Goal: Obtain resource: Download file/media

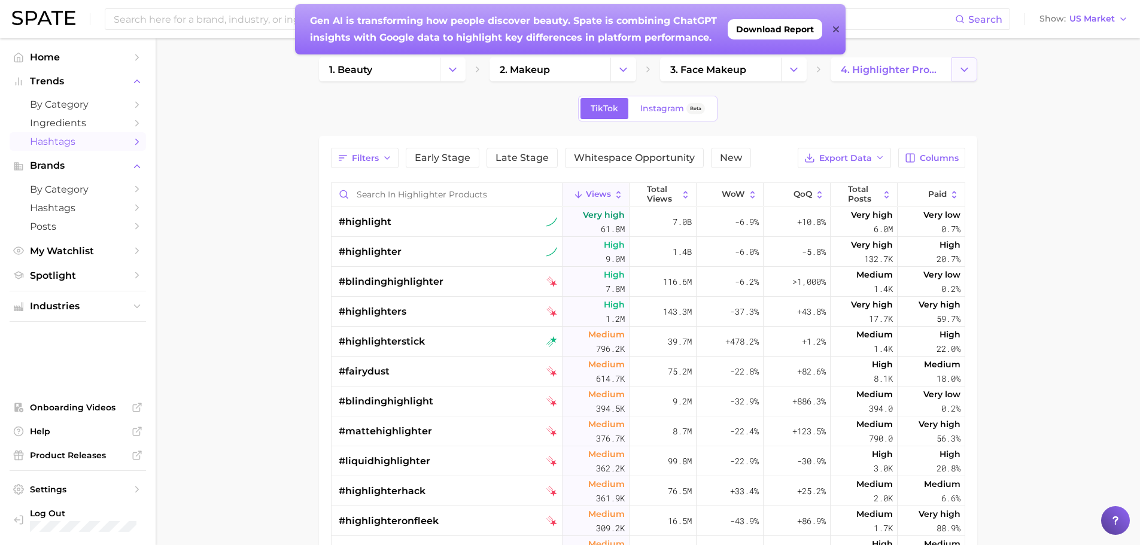
click at [961, 69] on icon "Change Category" at bounding box center [964, 69] width 13 height 13
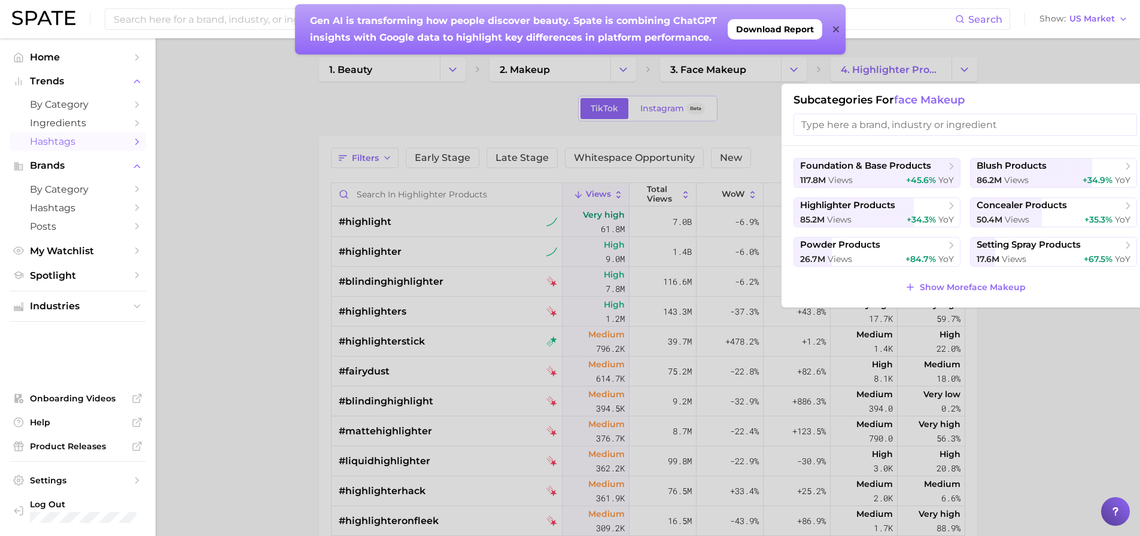
click at [1056, 344] on div at bounding box center [570, 268] width 1140 height 536
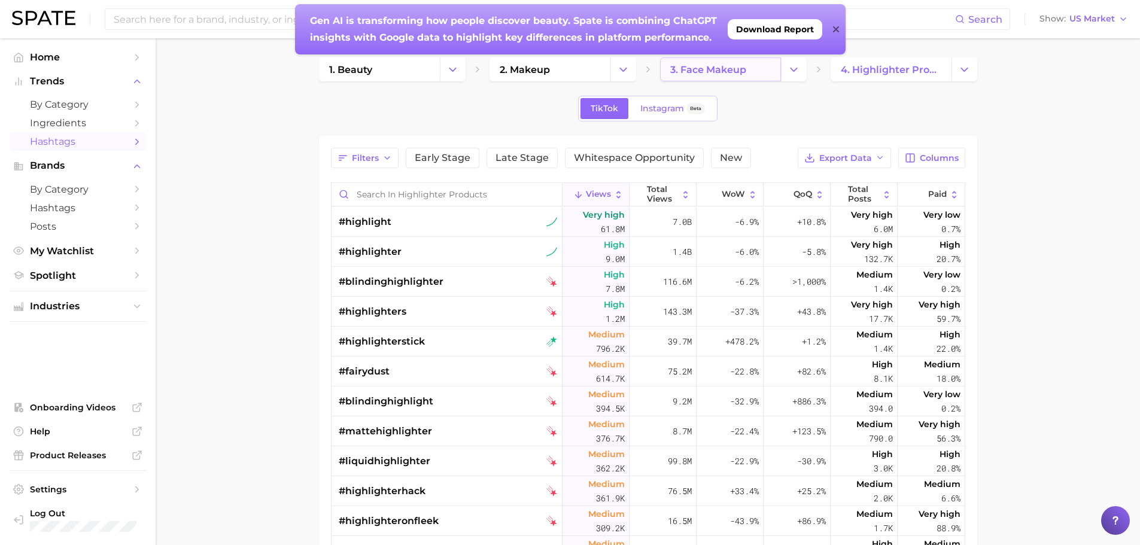
click at [739, 76] on link "3. face makeup" at bounding box center [720, 69] width 121 height 24
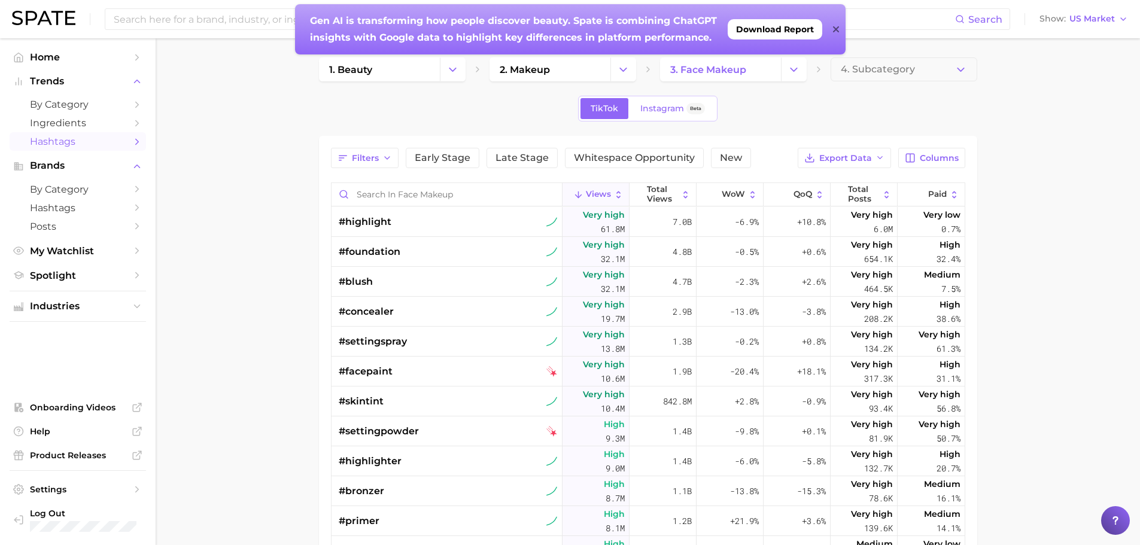
click at [607, 192] on button "Views" at bounding box center [596, 194] width 67 height 23
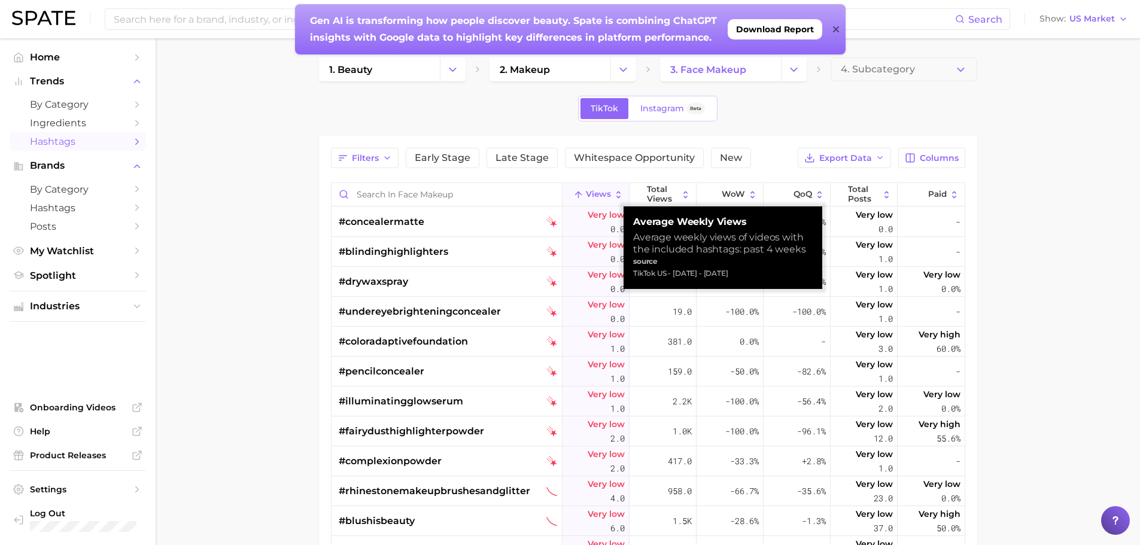
click at [606, 192] on button "Views" at bounding box center [596, 194] width 67 height 23
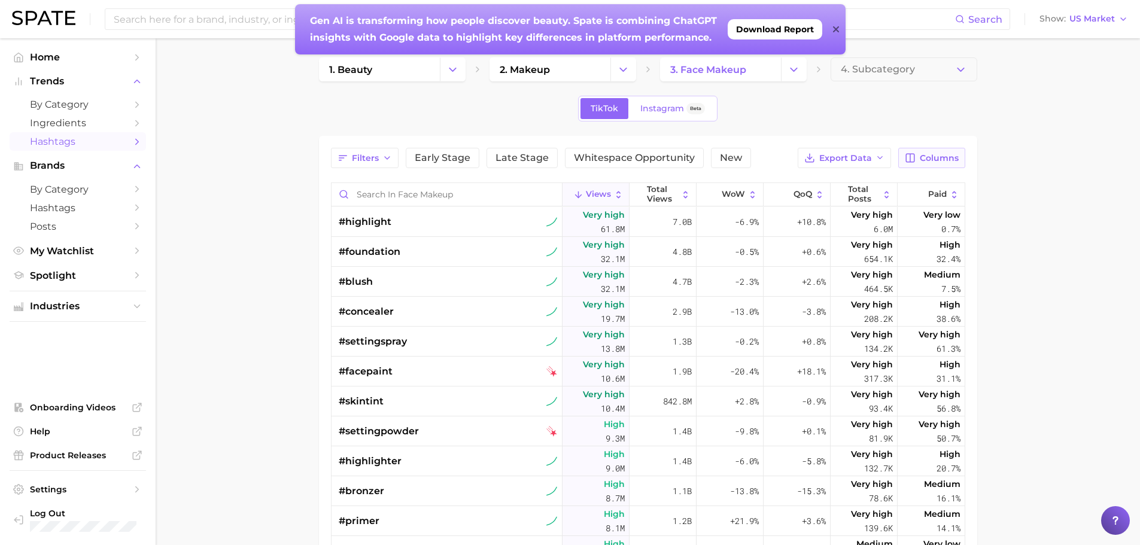
click at [931, 157] on span "Columns" at bounding box center [939, 158] width 39 height 10
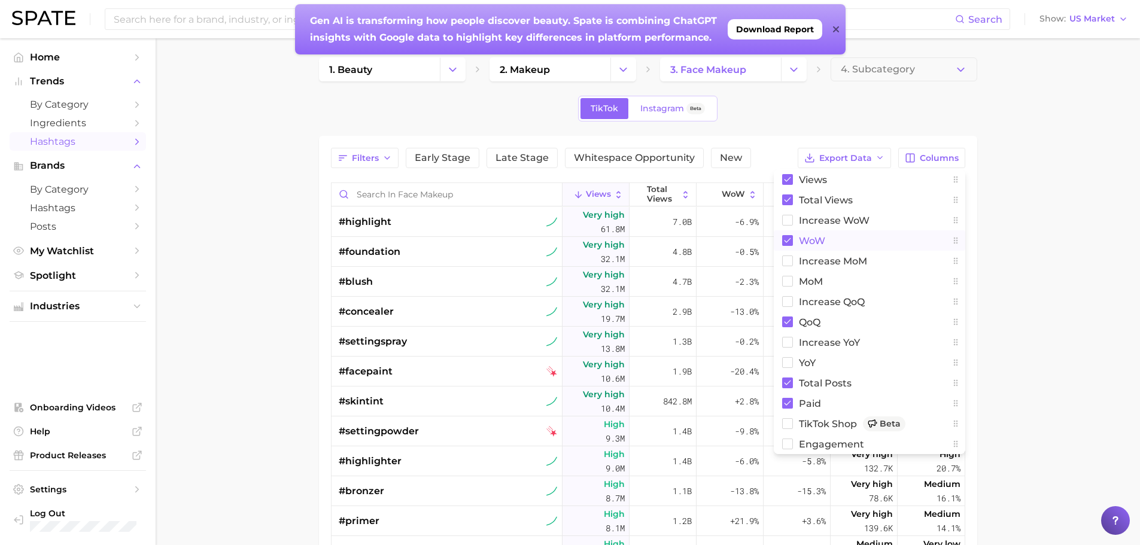
click at [789, 242] on rect at bounding box center [787, 240] width 11 height 11
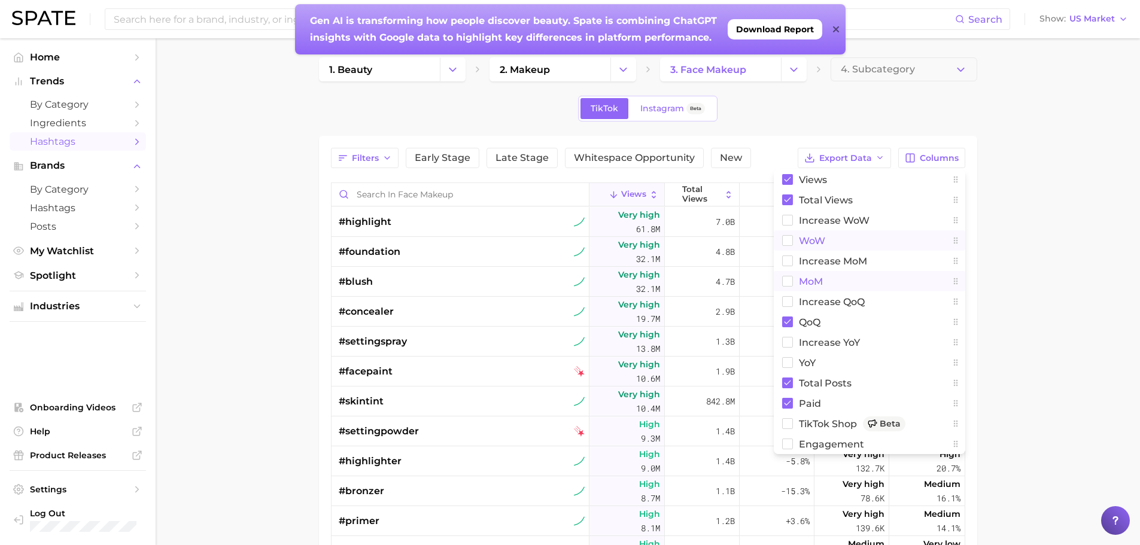
click at [792, 284] on rect at bounding box center [787, 282] width 10 height 10
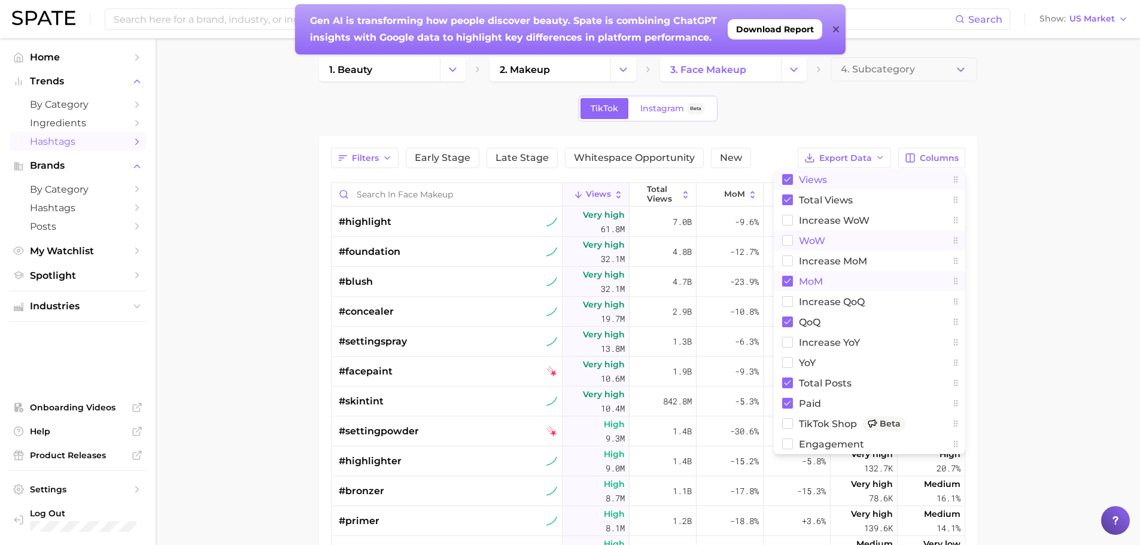
click at [789, 180] on rect at bounding box center [787, 179] width 11 height 11
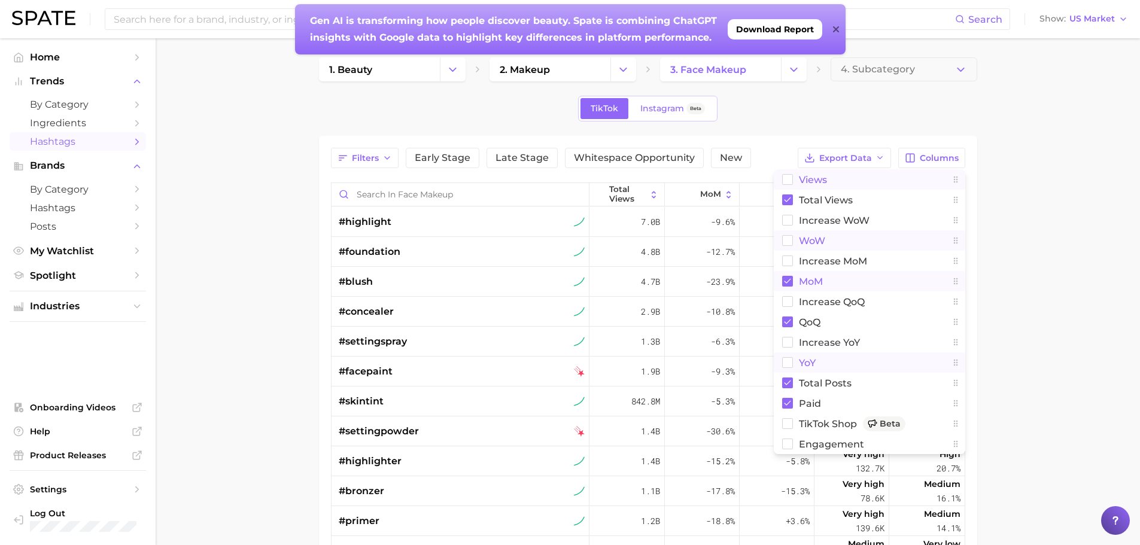
click at [785, 363] on rect at bounding box center [787, 363] width 10 height 10
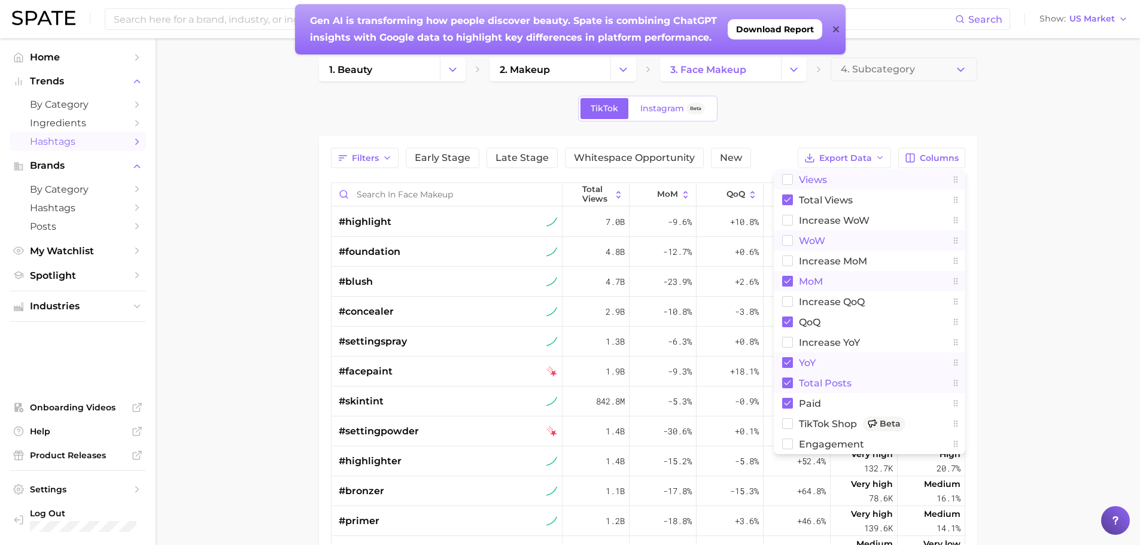
click at [788, 387] on rect at bounding box center [787, 383] width 11 height 11
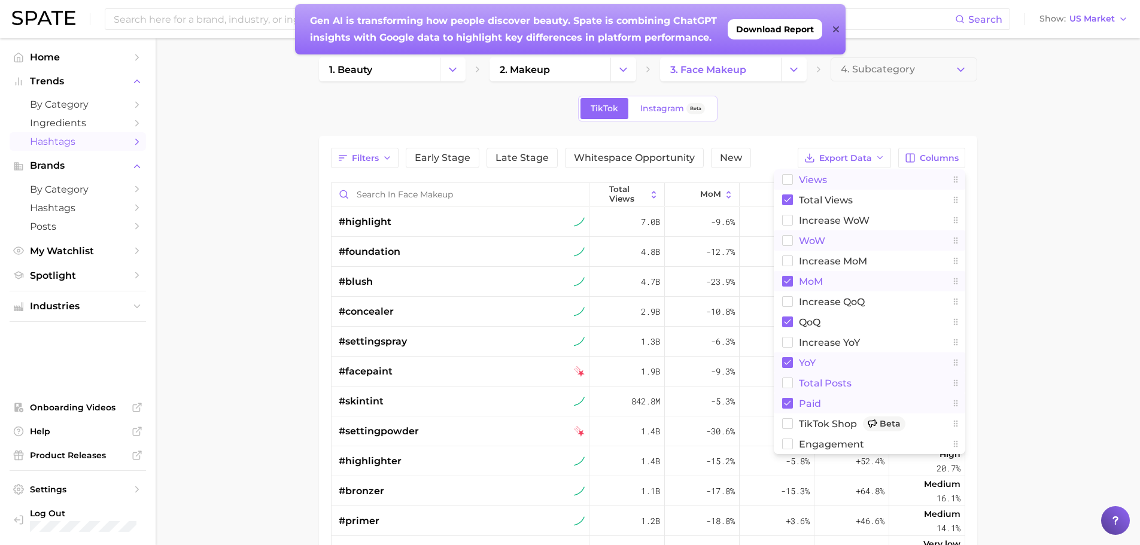
click at [786, 403] on rect at bounding box center [787, 403] width 11 height 11
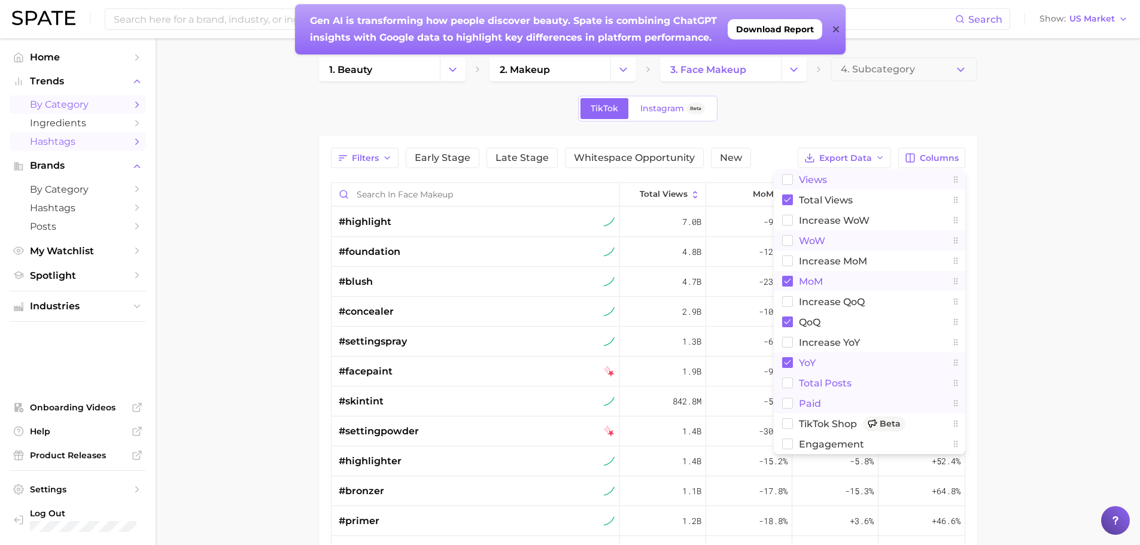
click at [99, 102] on span "by Category" at bounding box center [78, 104] width 96 height 11
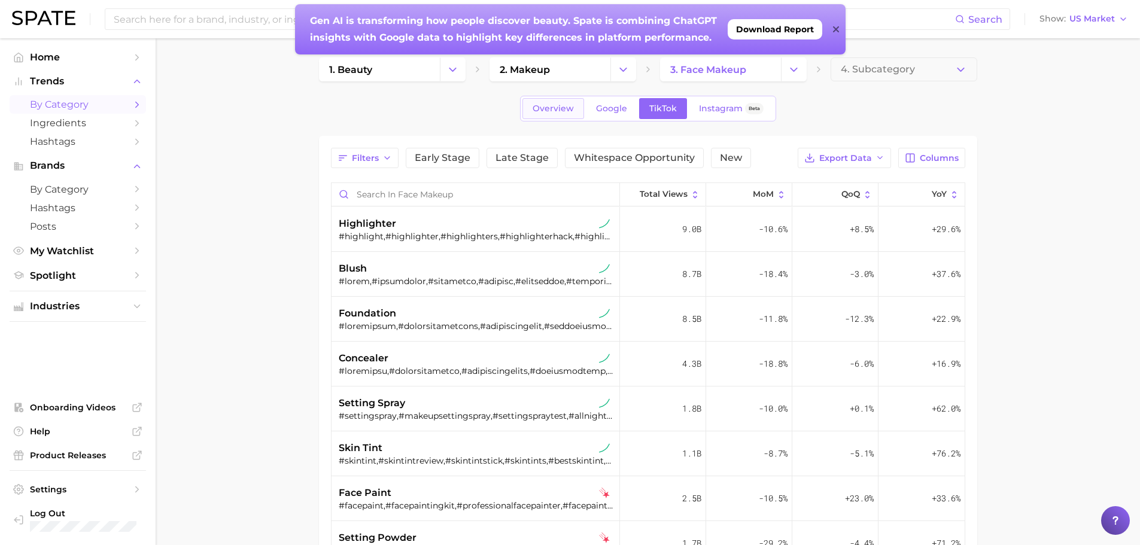
click at [563, 111] on span "Overview" at bounding box center [553, 109] width 41 height 10
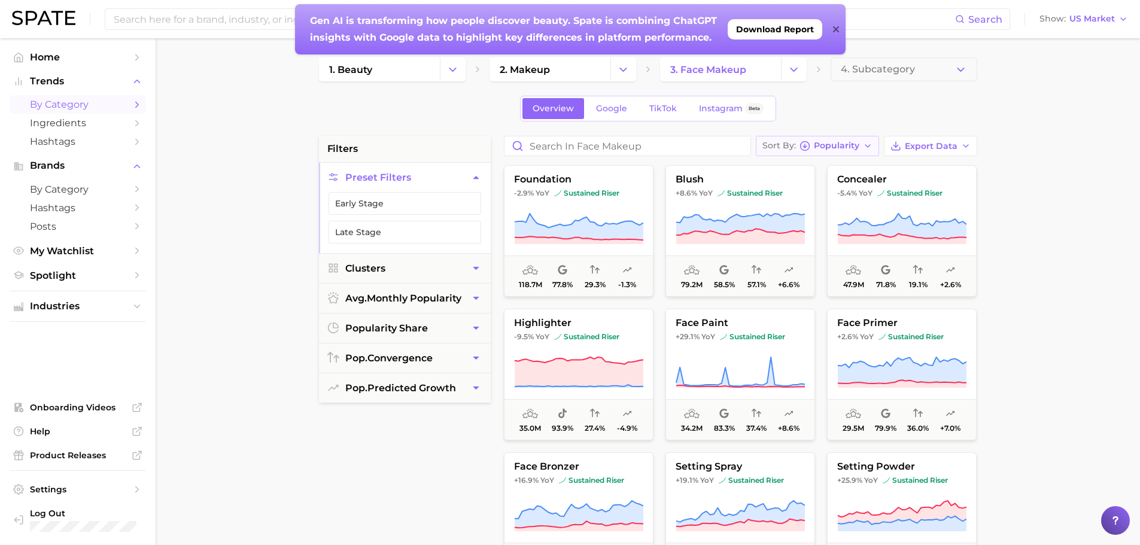
click at [849, 146] on span "Popularity" at bounding box center [836, 145] width 45 height 7
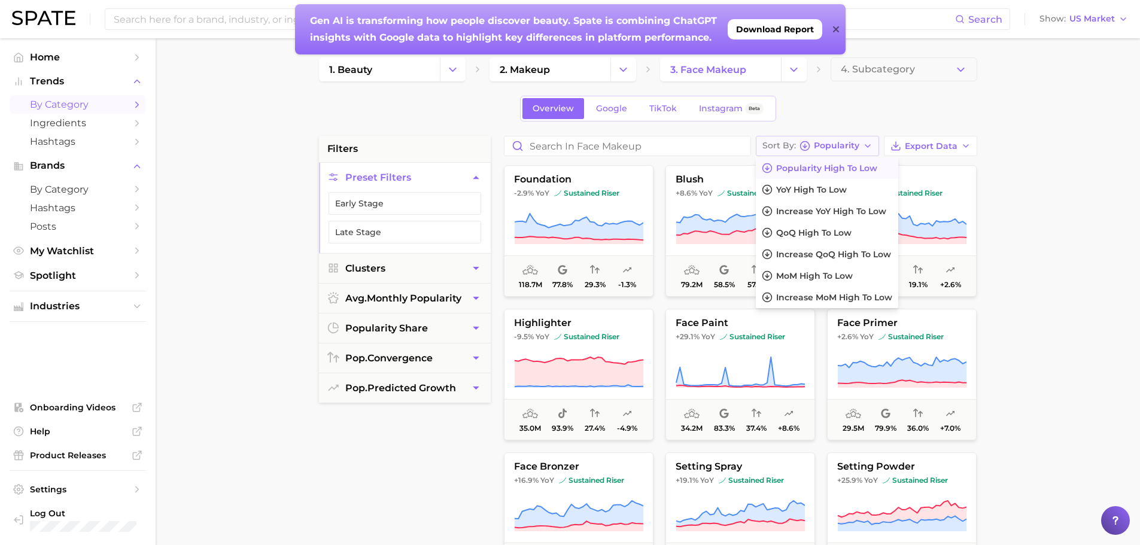
click at [849, 146] on span "Popularity" at bounding box center [836, 145] width 45 height 7
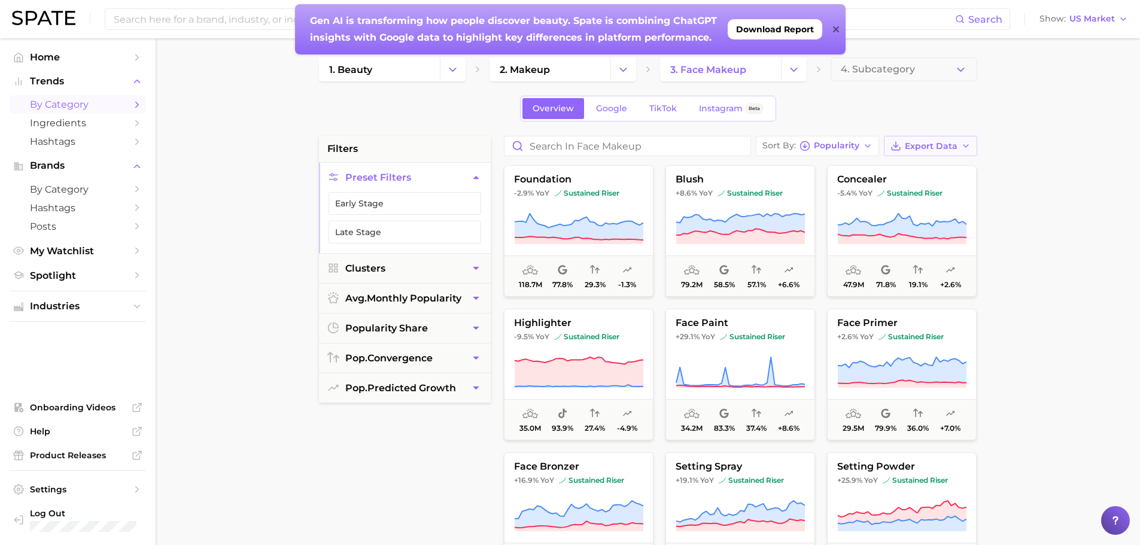
click at [929, 147] on span "Export Data" at bounding box center [931, 146] width 53 height 10
click at [876, 166] on span "Card Data CSV" at bounding box center [897, 168] width 63 height 10
